Goal: Task Accomplishment & Management: Use online tool/utility

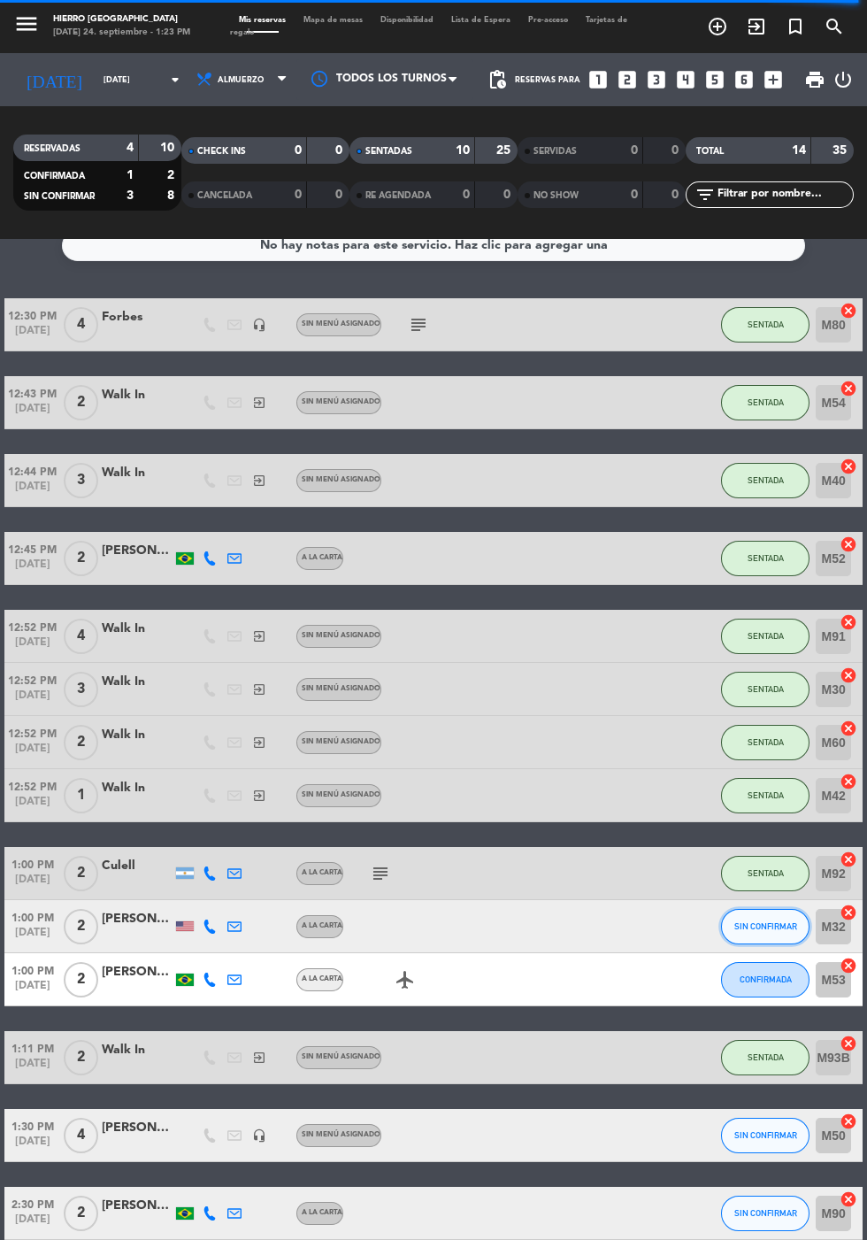
click at [739, 935] on button "SIN CONFIRMAR" at bounding box center [765, 926] width 89 height 35
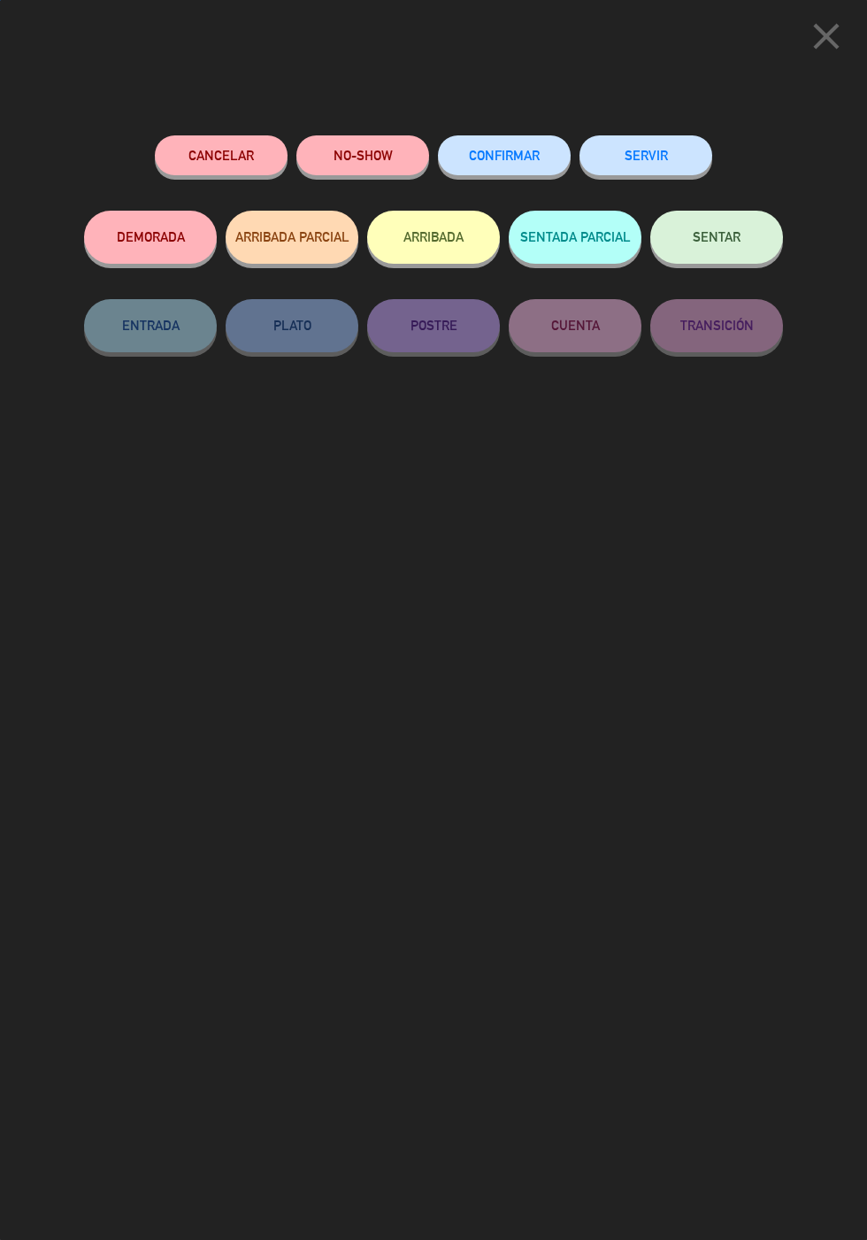
click at [372, 153] on button "NO-SHOW" at bounding box center [363, 155] width 133 height 40
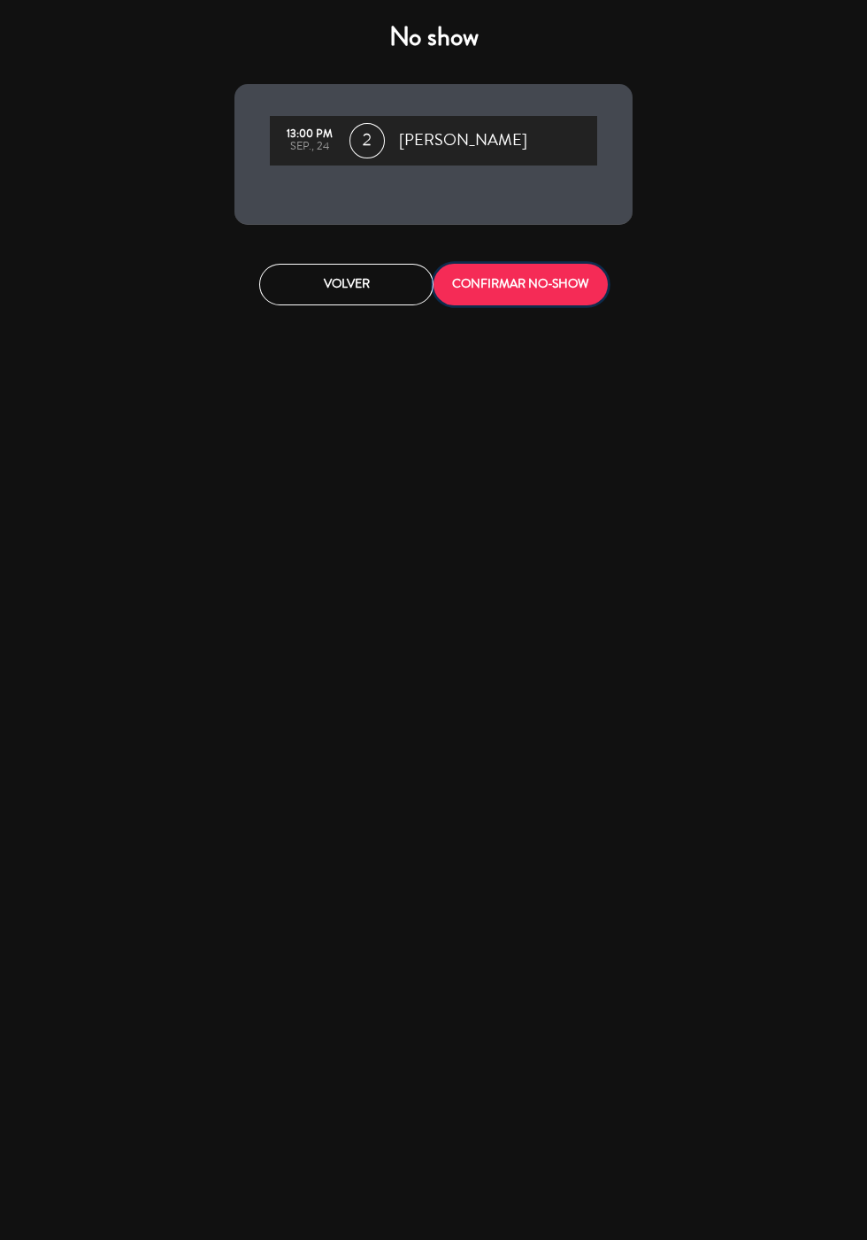
click at [547, 297] on button "CONFIRMAR NO-SHOW" at bounding box center [521, 285] width 174 height 42
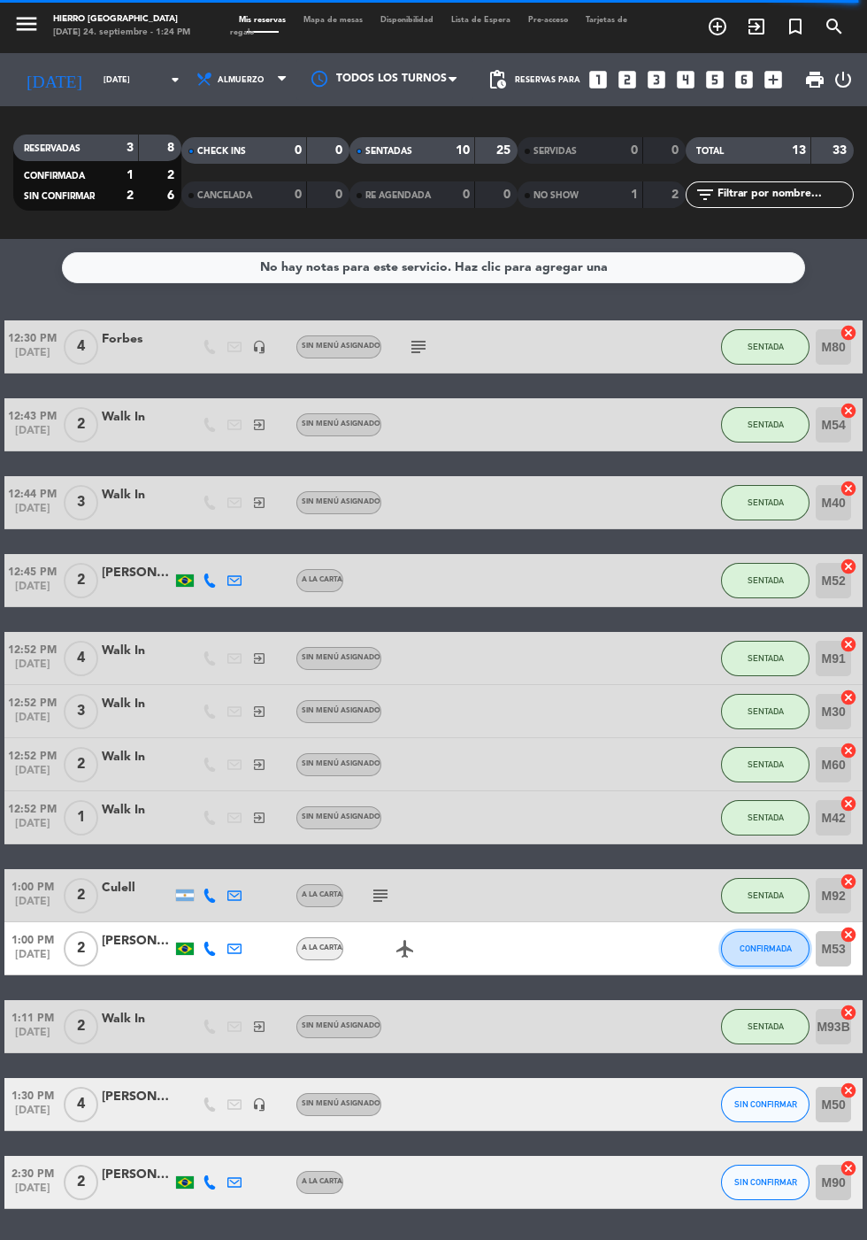
click at [760, 944] on span "CONFIRMADA" at bounding box center [766, 949] width 52 height 10
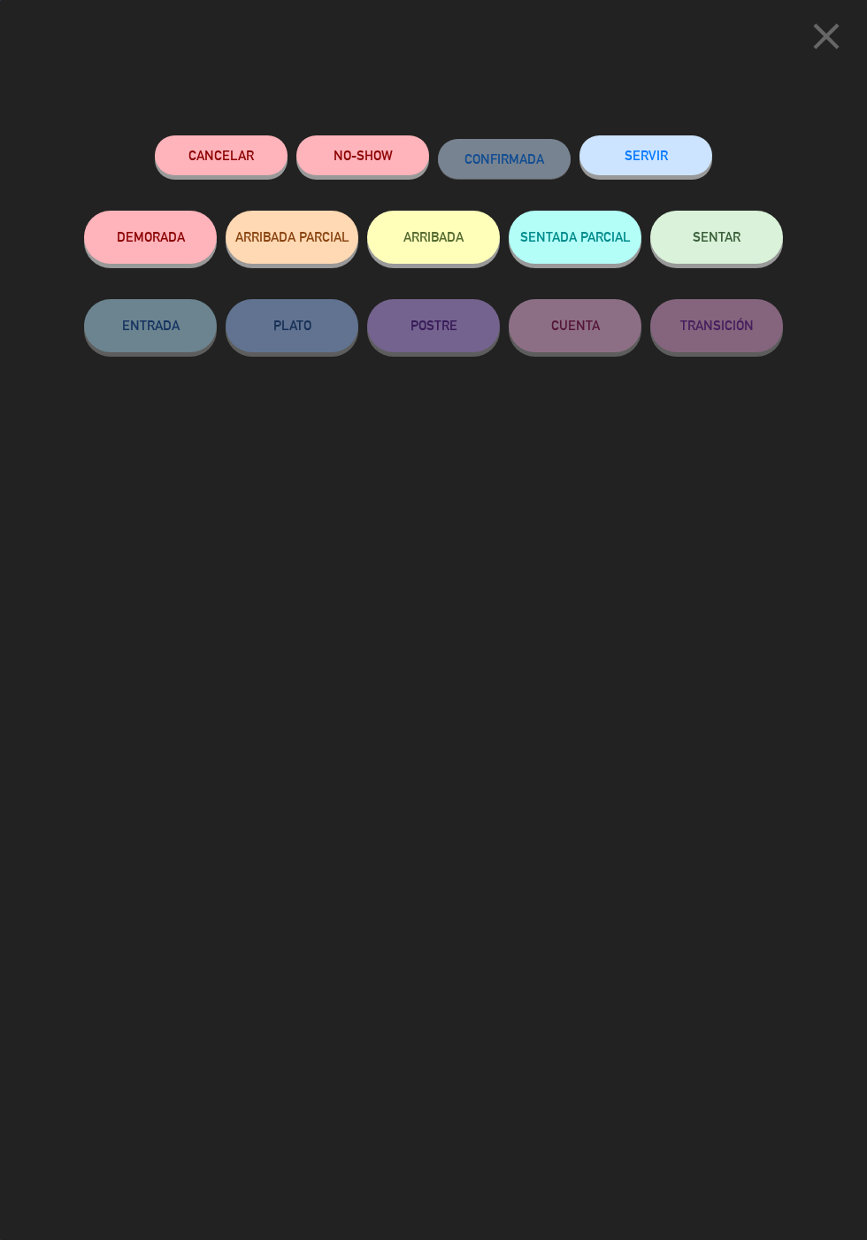
click at [379, 142] on button "NO-SHOW" at bounding box center [363, 155] width 133 height 40
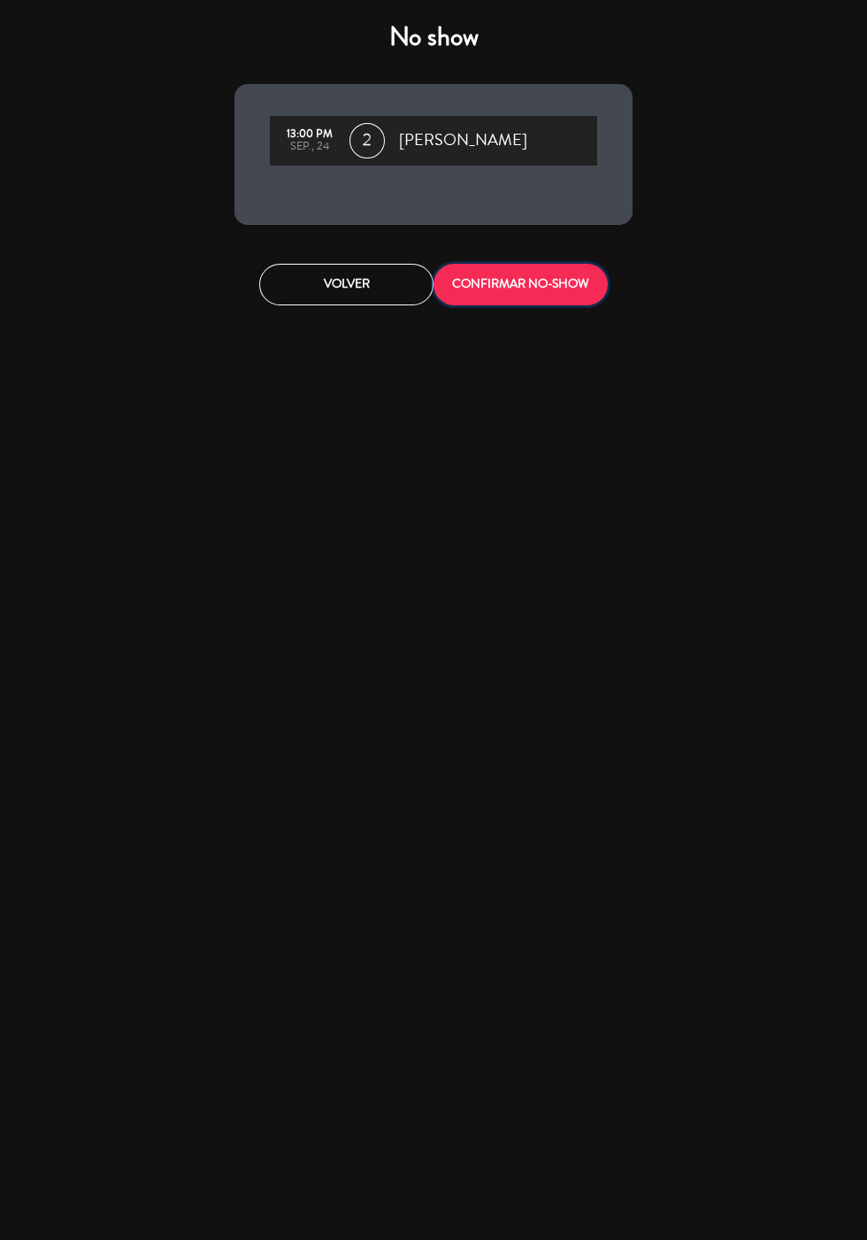
click at [528, 286] on button "CONFIRMAR NO-SHOW" at bounding box center [521, 285] width 174 height 42
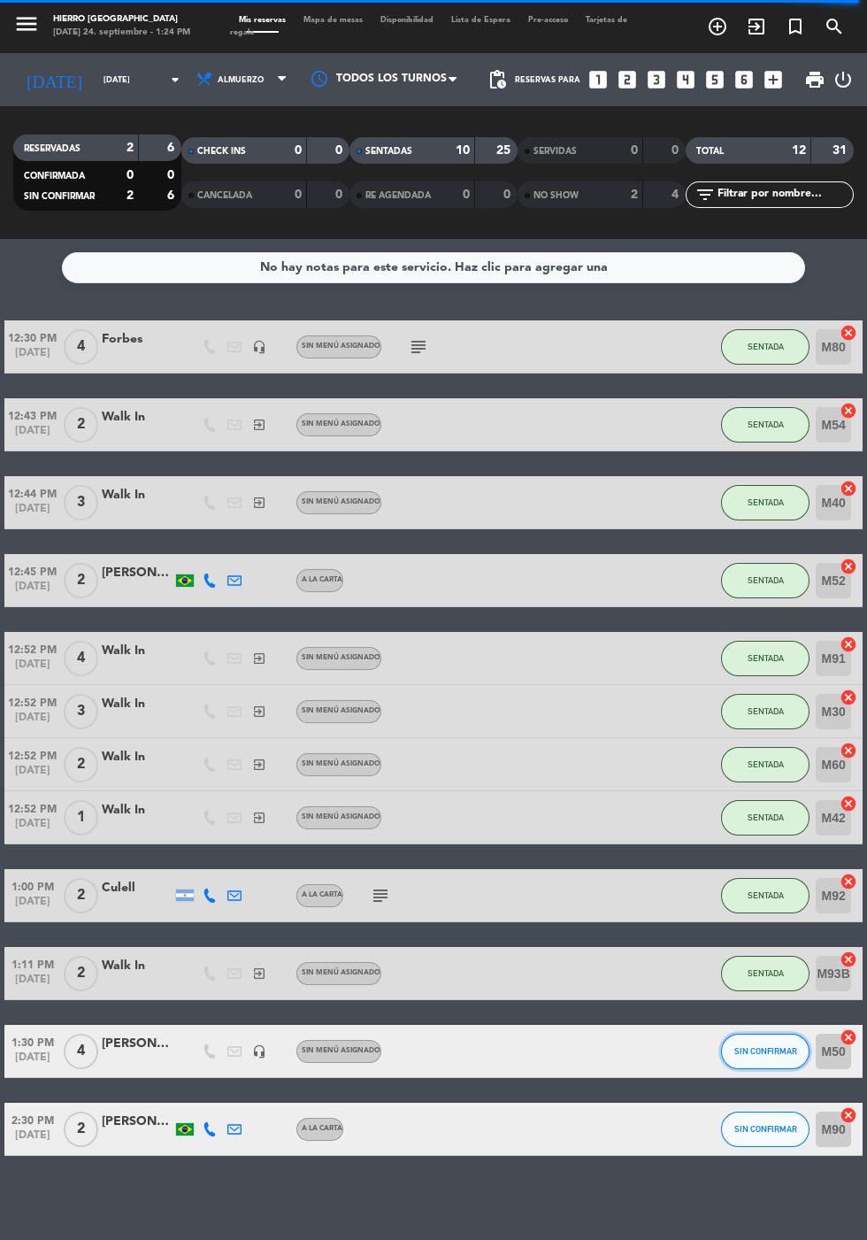
click at [763, 1050] on span "SIN CONFIRMAR" at bounding box center [766, 1051] width 63 height 10
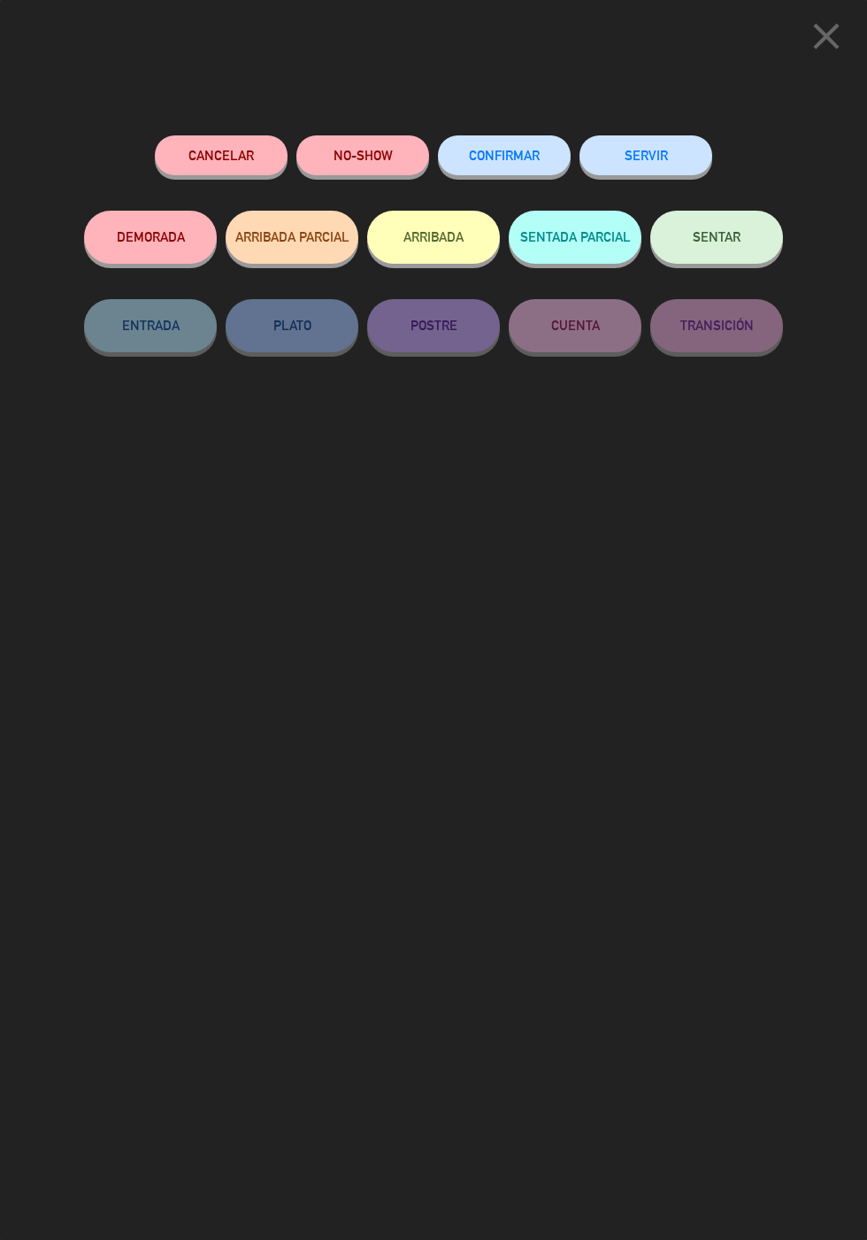
click at [744, 235] on button "SENTAR" at bounding box center [717, 237] width 133 height 53
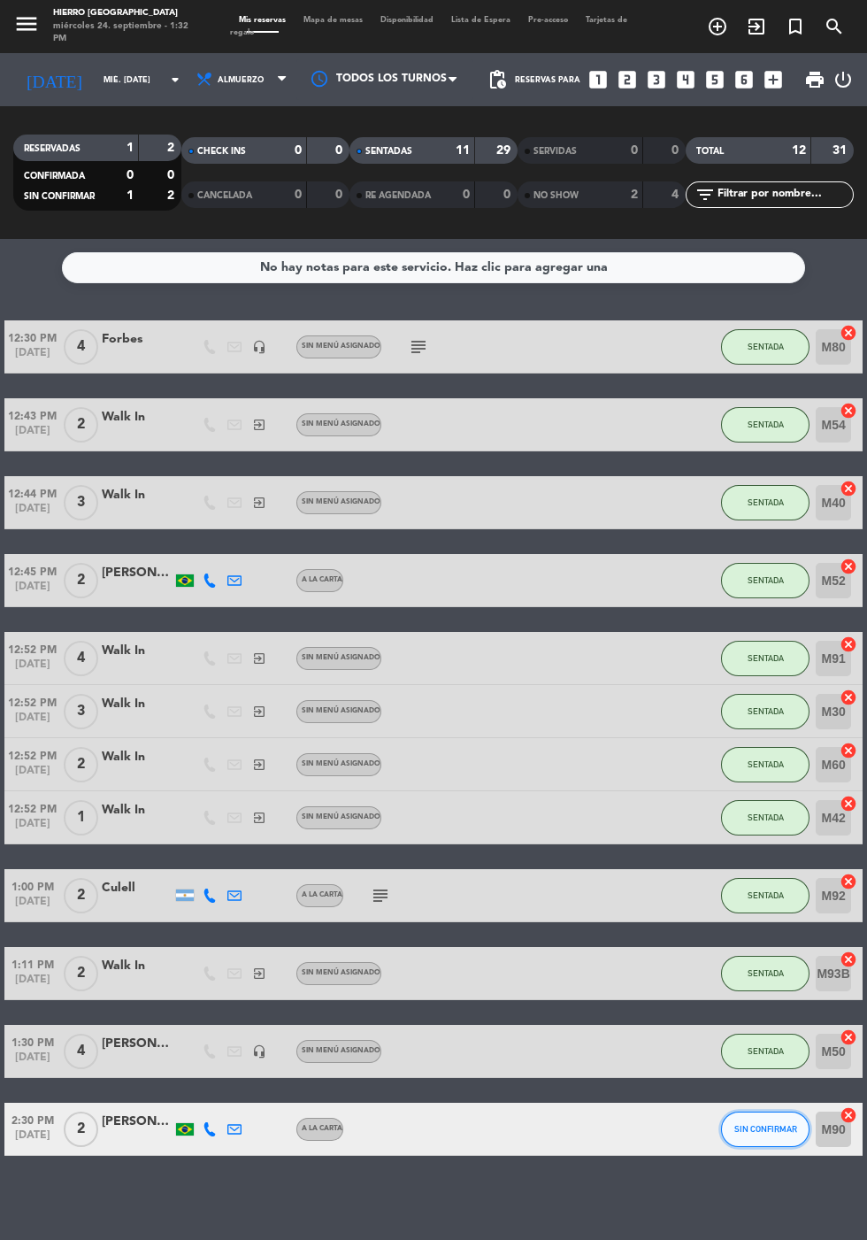
click at [728, 1122] on button "SIN CONFIRMAR" at bounding box center [765, 1129] width 89 height 35
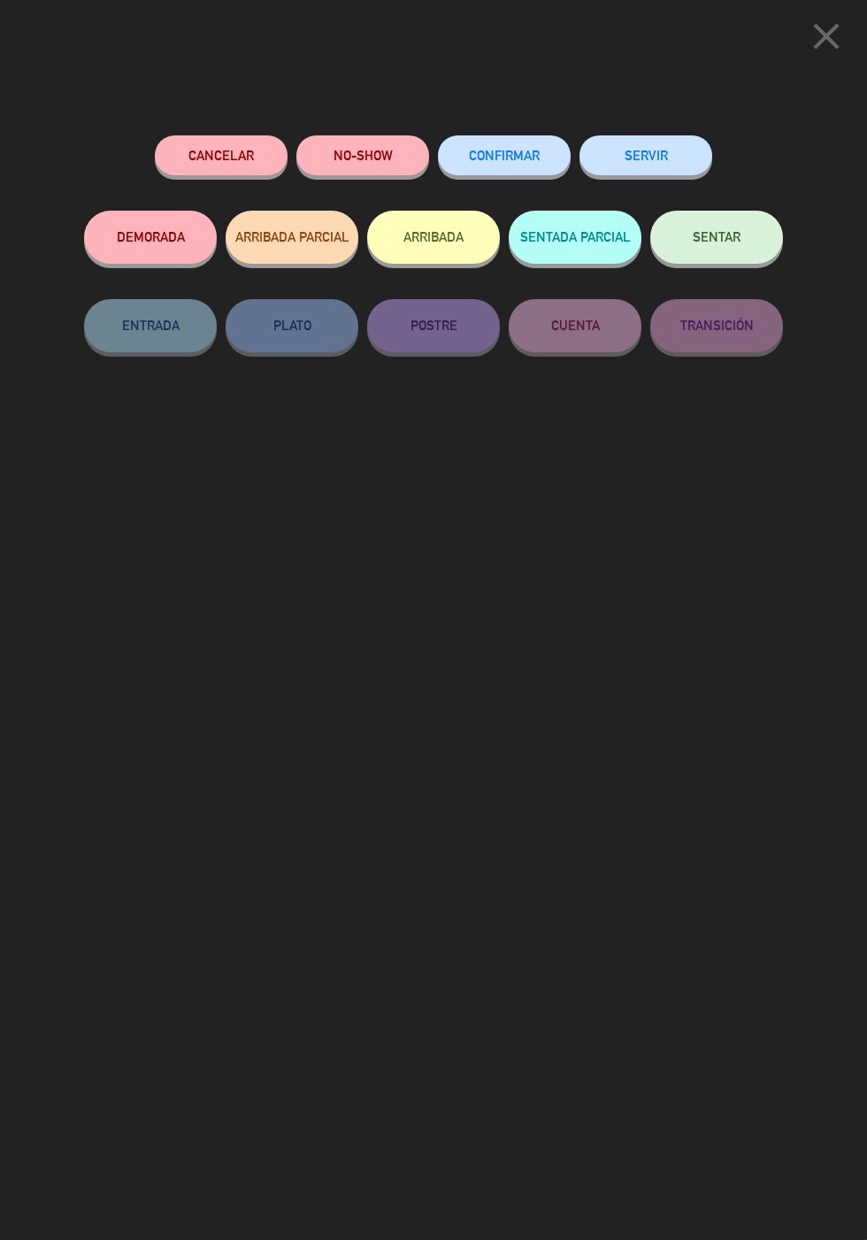
click at [736, 216] on button "SENTAR" at bounding box center [717, 237] width 133 height 53
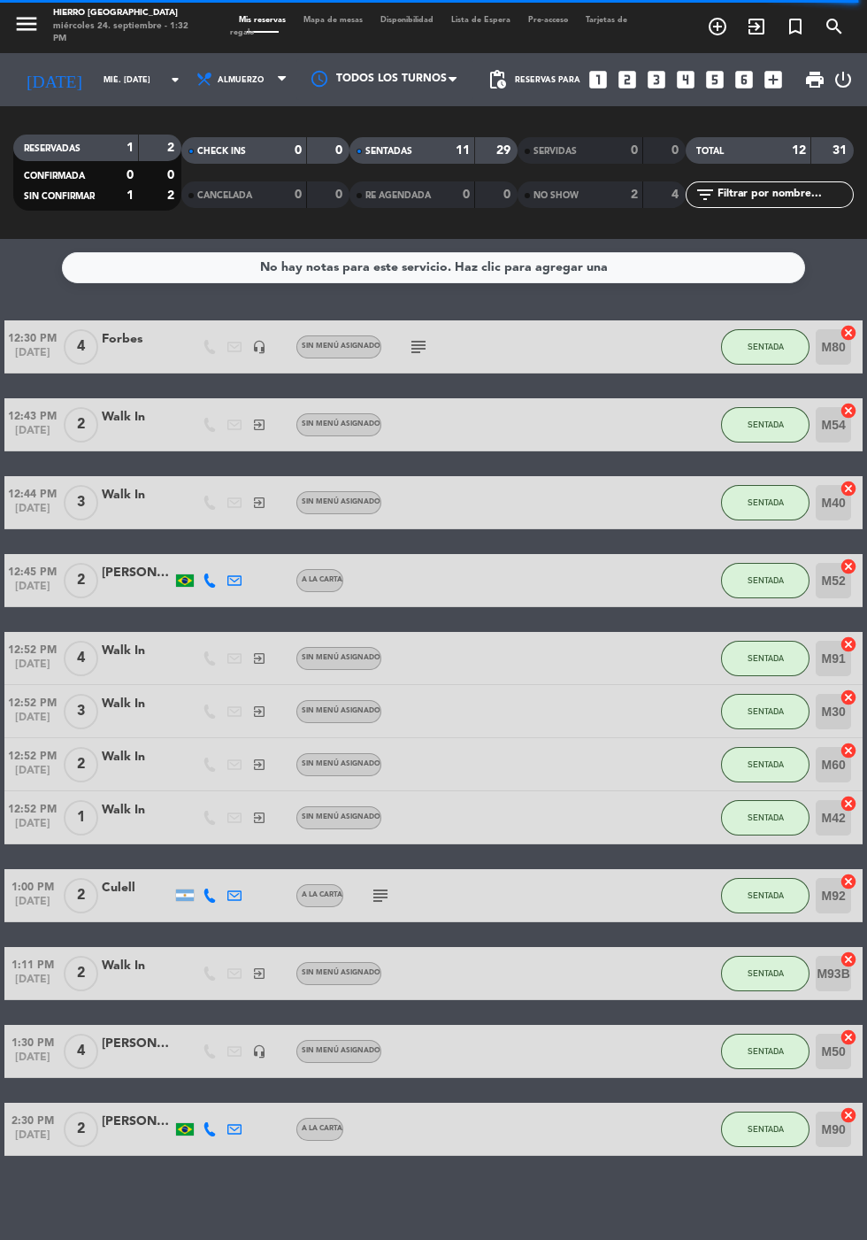
click at [343, 19] on span "Mapa de mesas" at bounding box center [333, 20] width 77 height 8
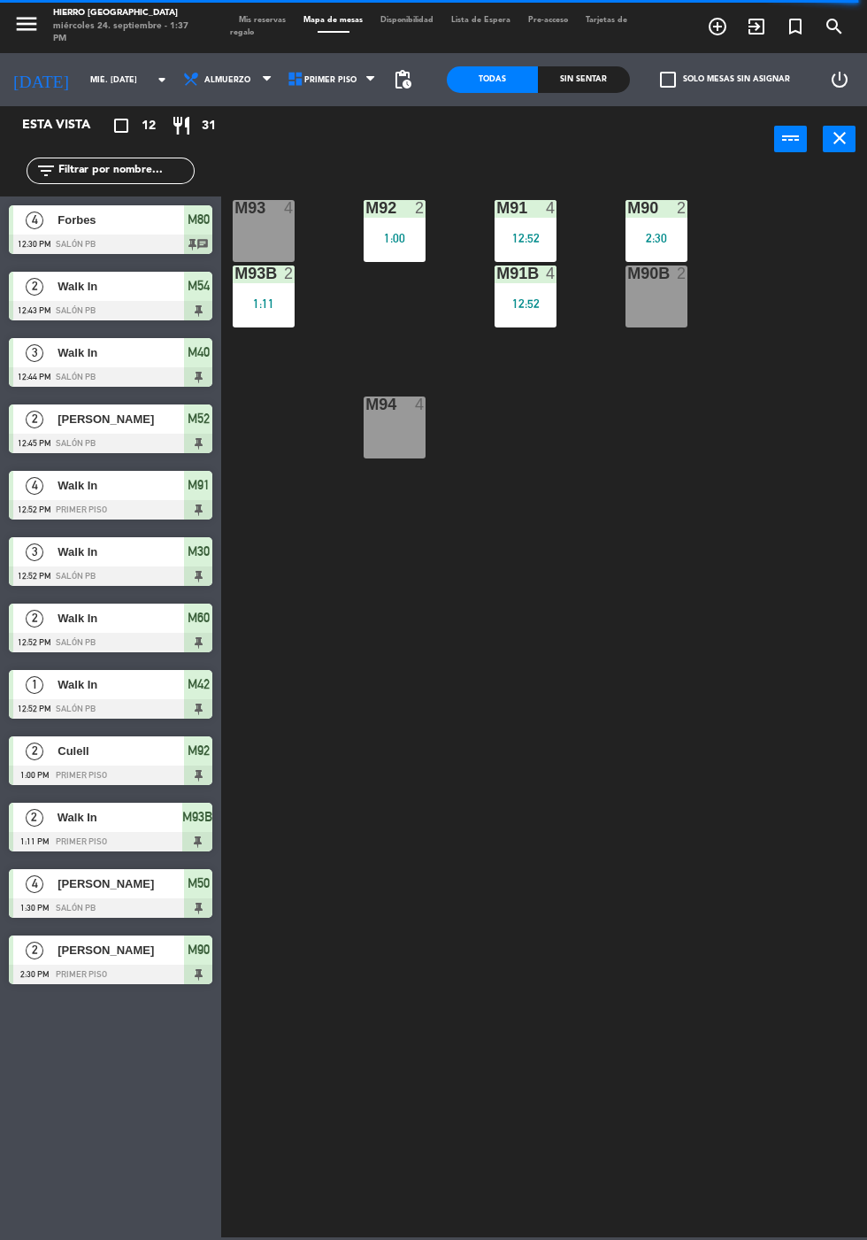
click at [338, 116] on header "power_input close" at bounding box center [433, 139] width 867 height 67
click at [324, 79] on span "Primer Piso" at bounding box center [330, 80] width 52 height 10
click at [647, 300] on div "M90B 2" at bounding box center [657, 297] width 62 height 62
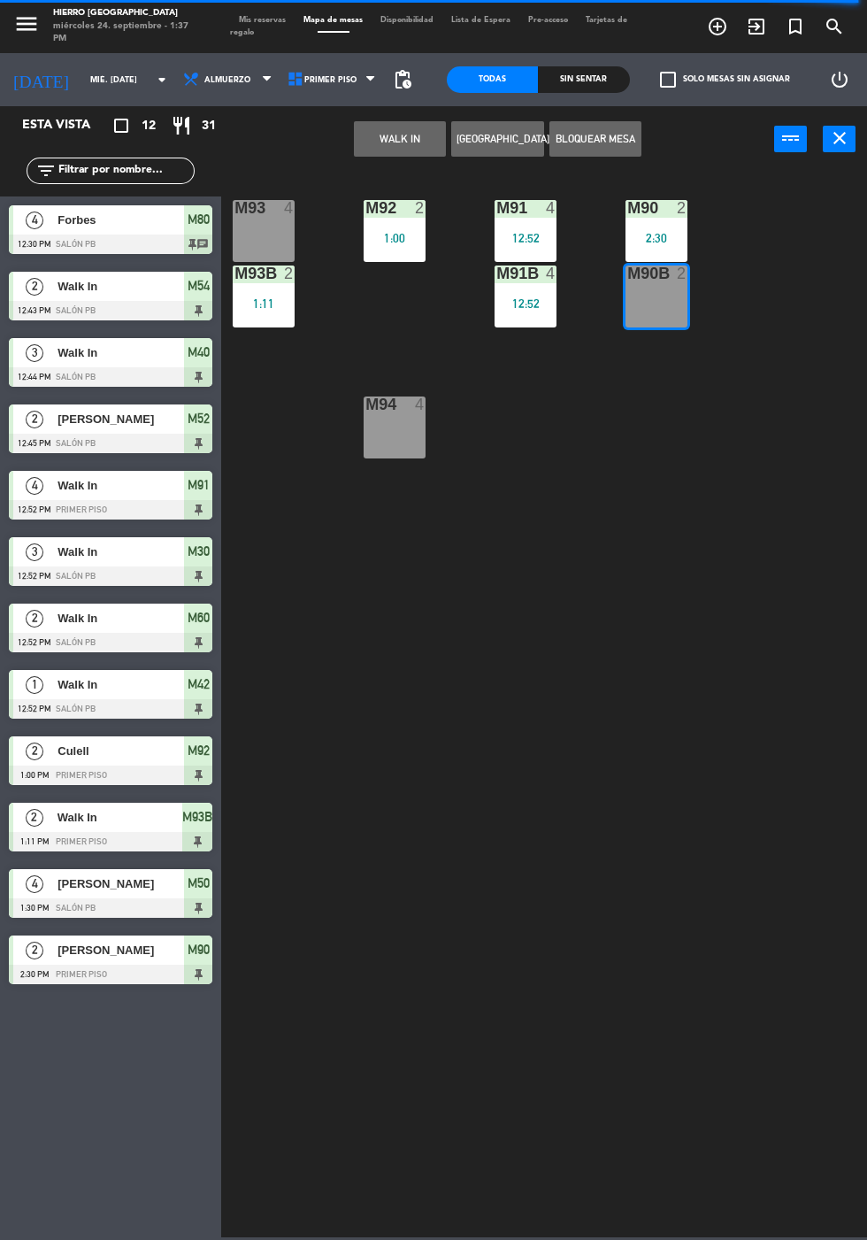
click at [379, 148] on button "WALK IN" at bounding box center [400, 138] width 92 height 35
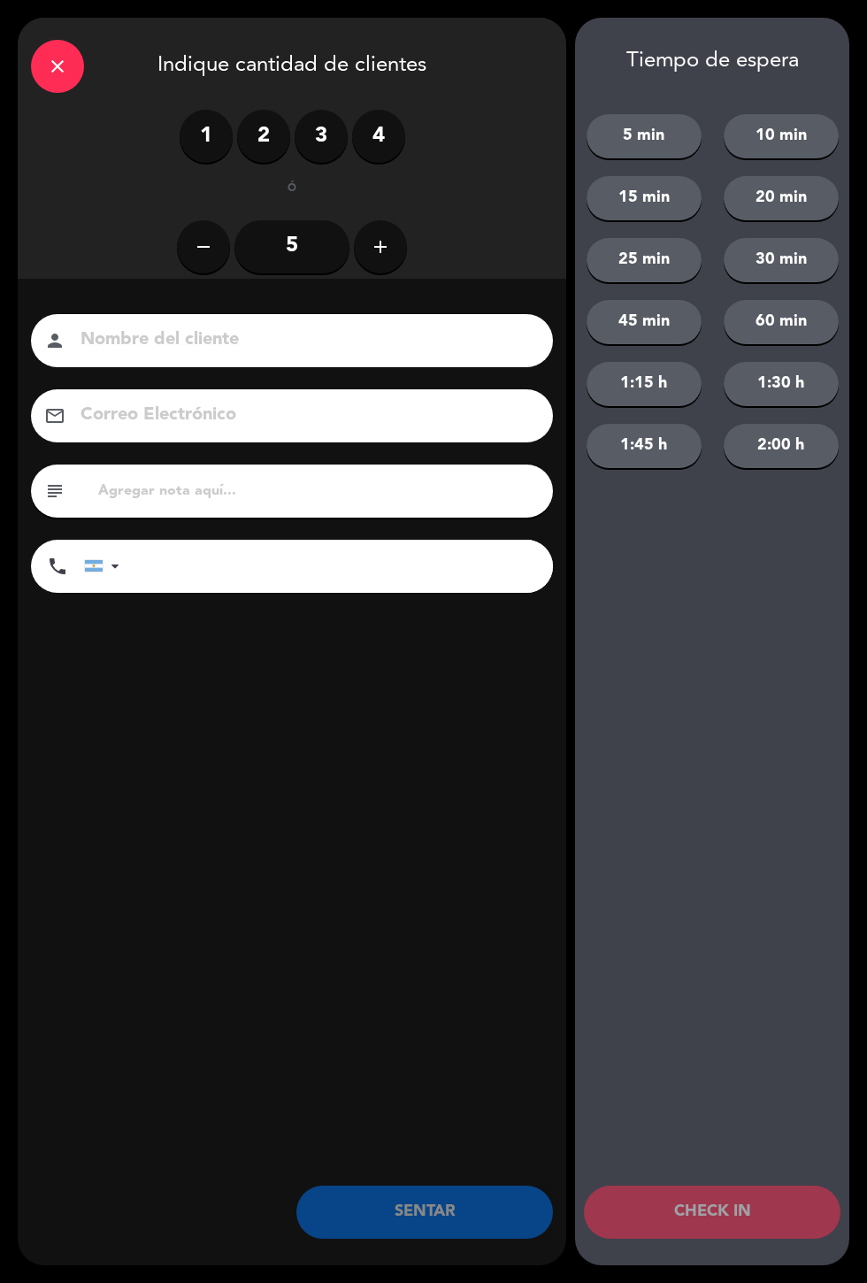
click at [250, 155] on label "2" at bounding box center [263, 136] width 53 height 53
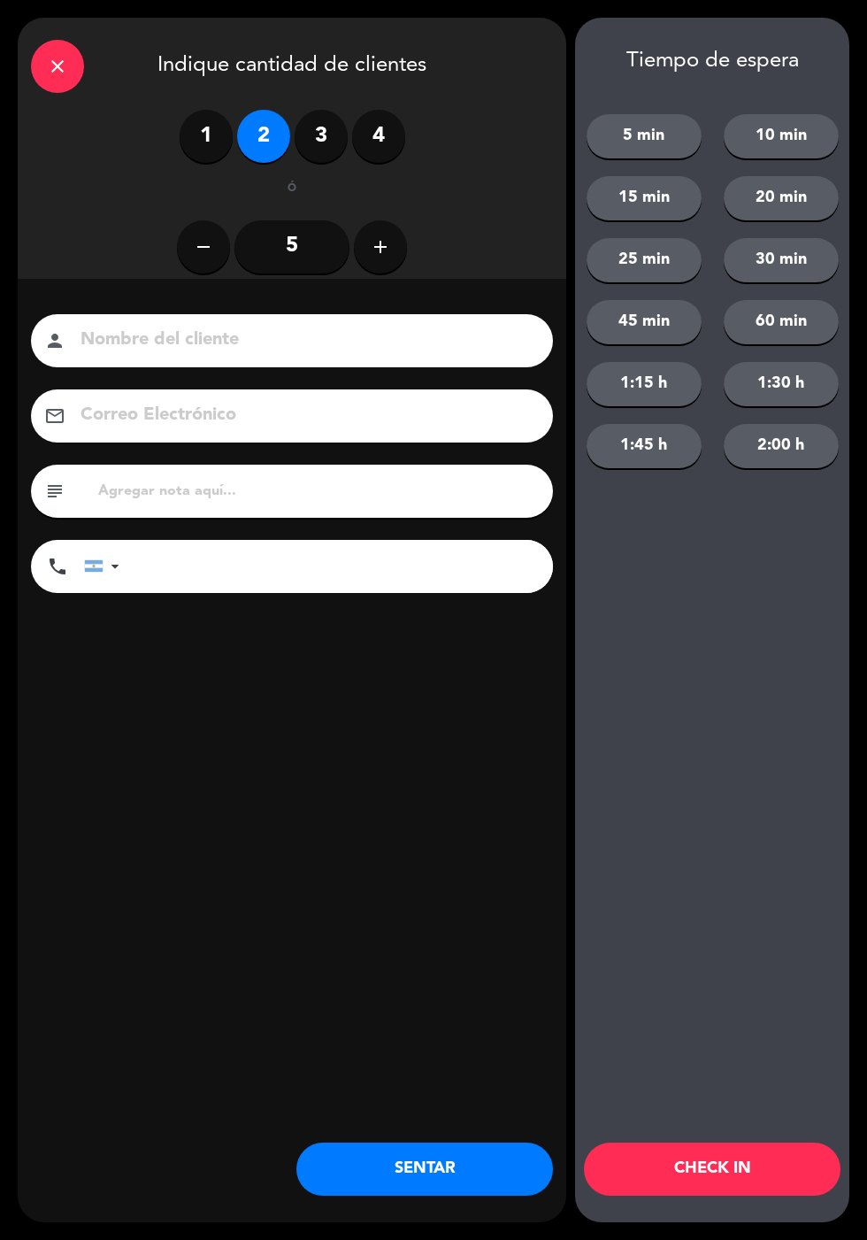
click at [355, 1183] on button "SENTAR" at bounding box center [425, 1169] width 257 height 53
